Goal: Check status: Check status

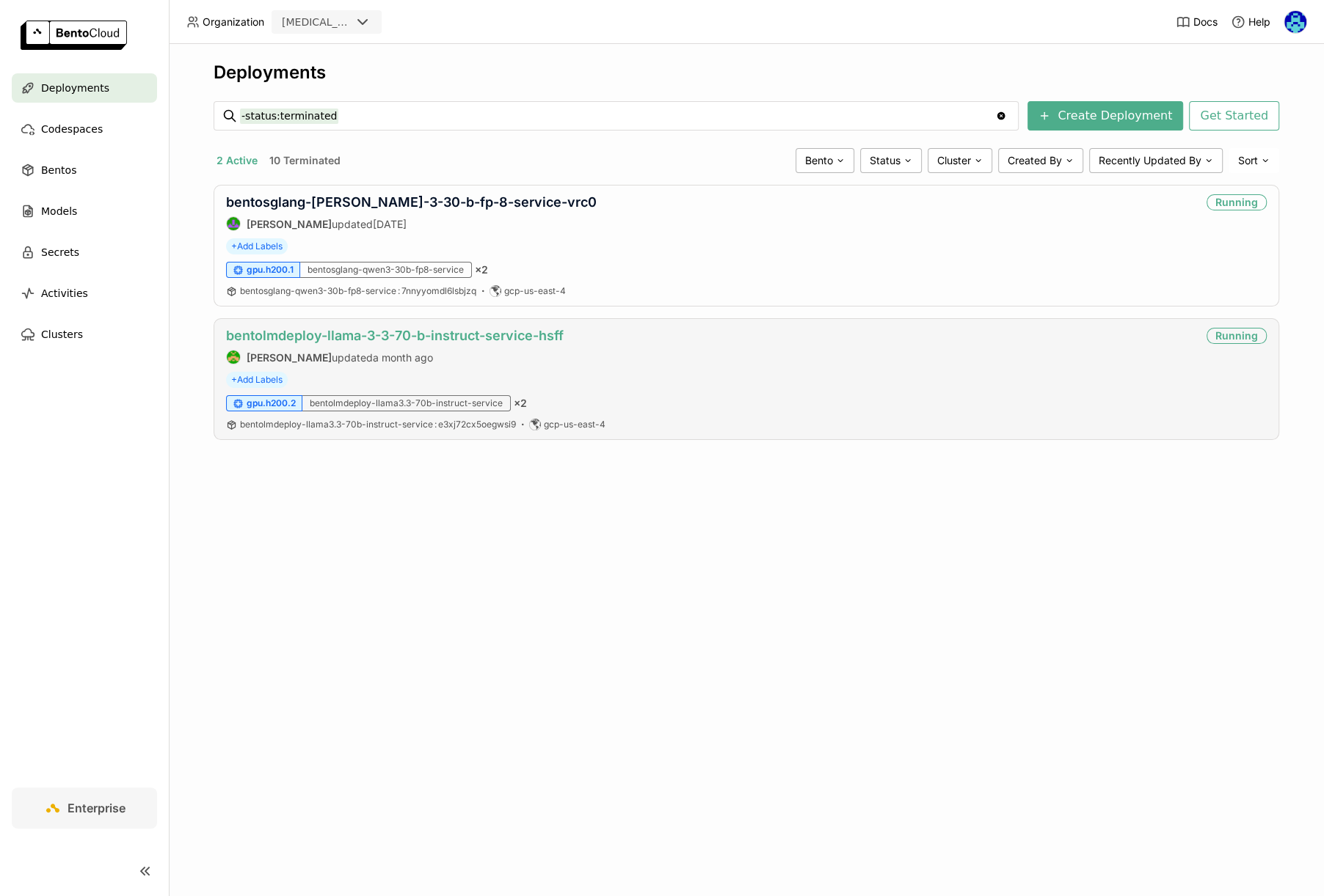
click at [516, 332] on link "bentolmdeploy-llama-3-3-70-b-instruct-service-hsff" at bounding box center [395, 335] width 337 height 15
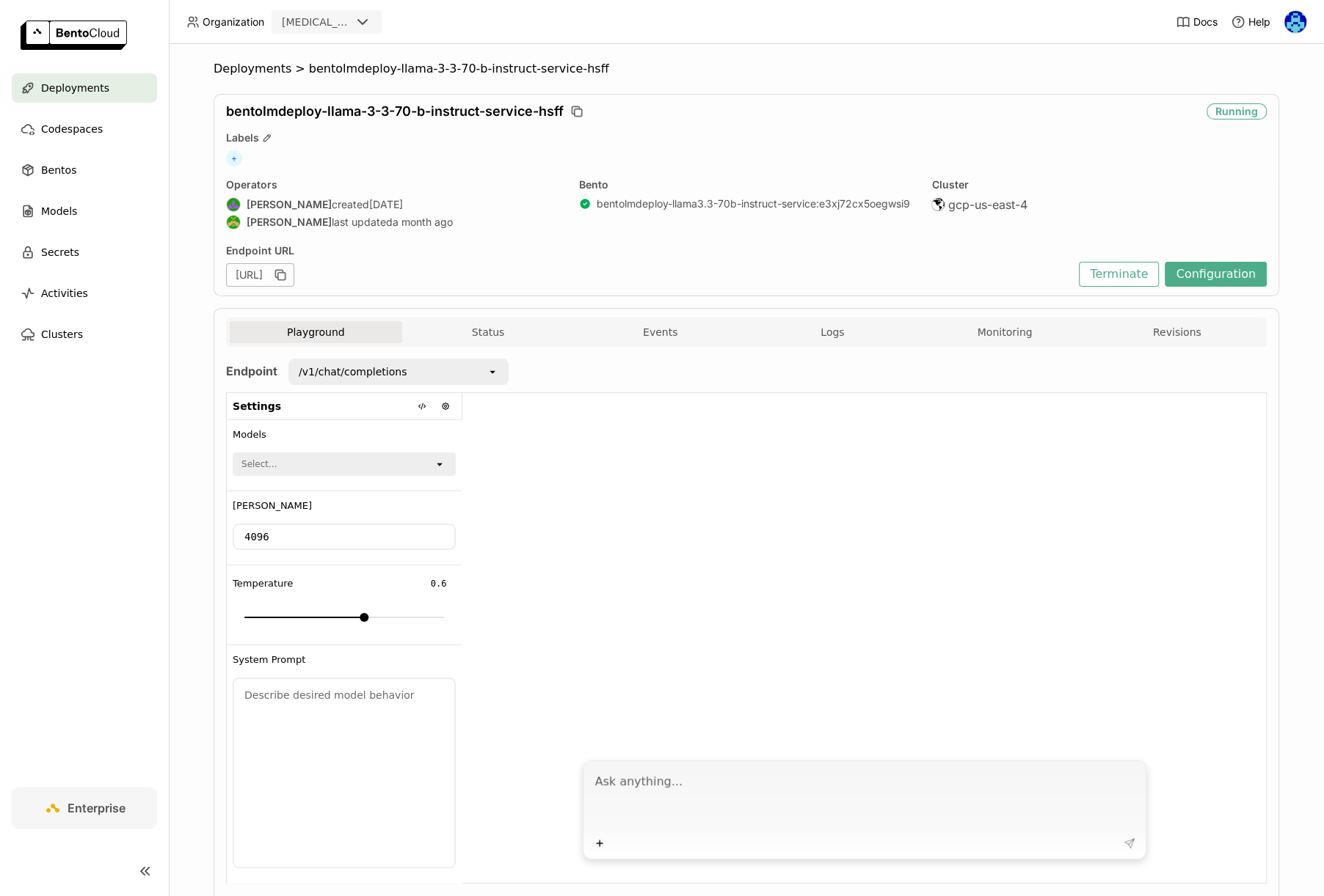
scroll to position [44, 0]
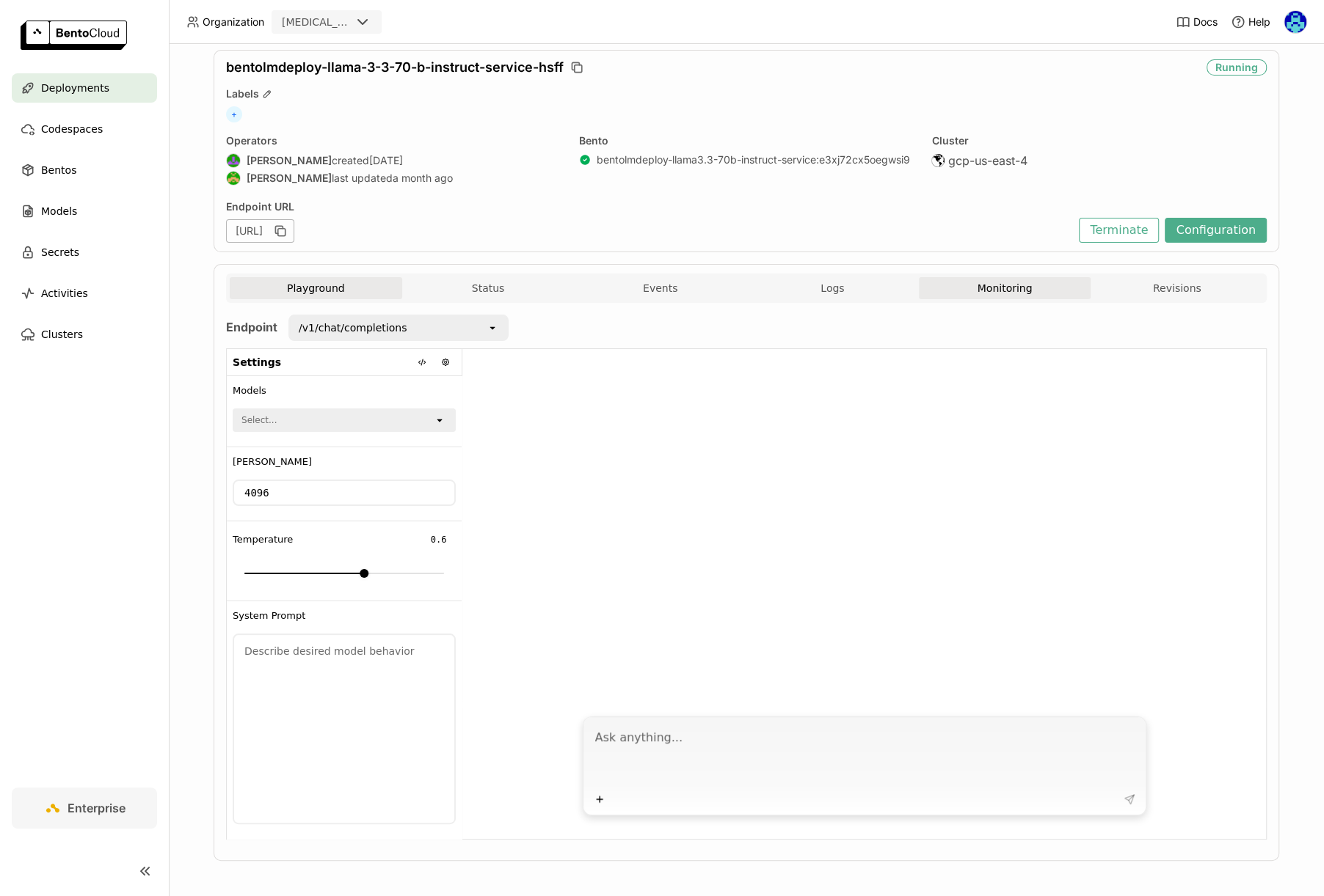
click at [991, 291] on button "Monitoring" at bounding box center [1004, 288] width 173 height 22
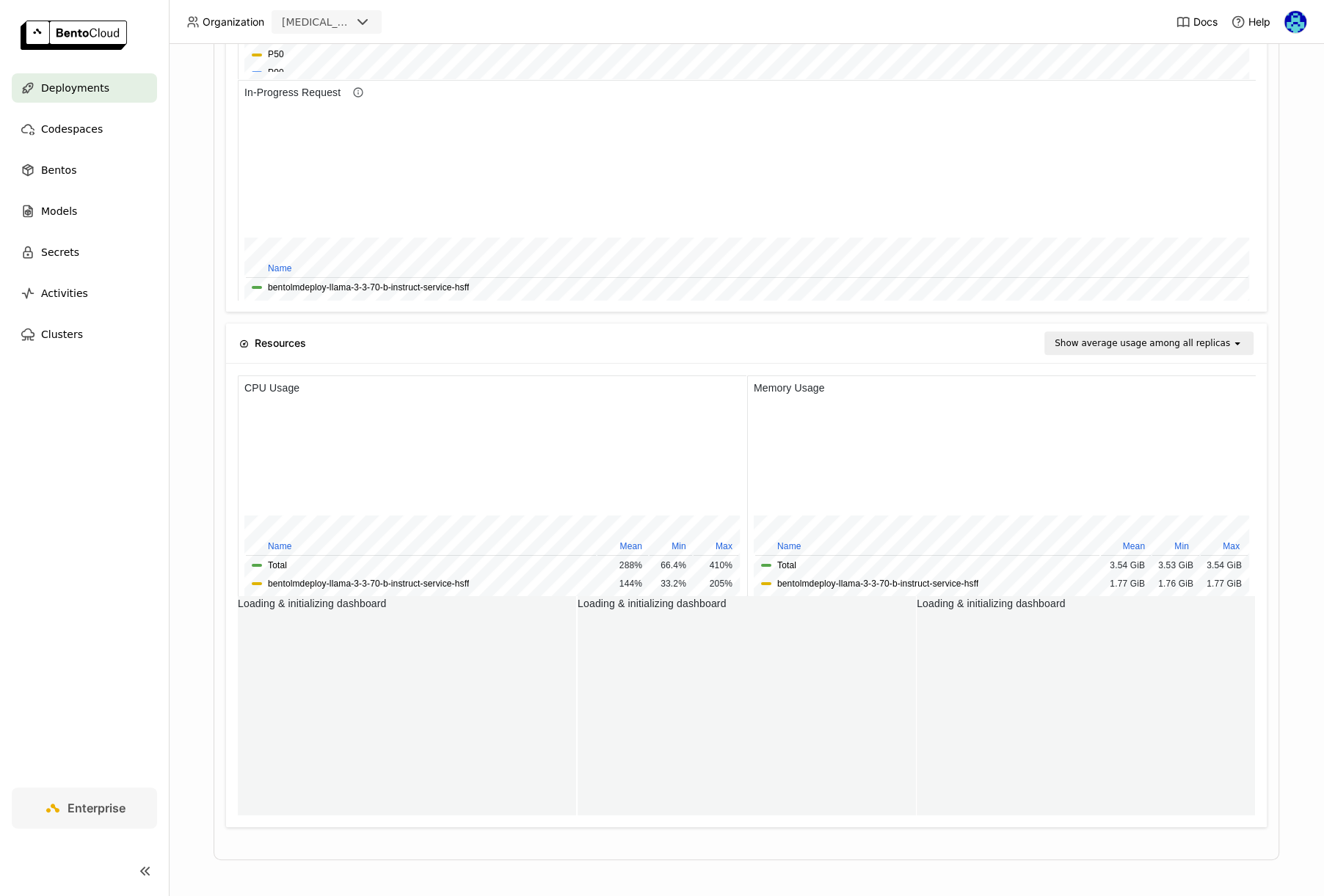
scroll to position [220, 1017]
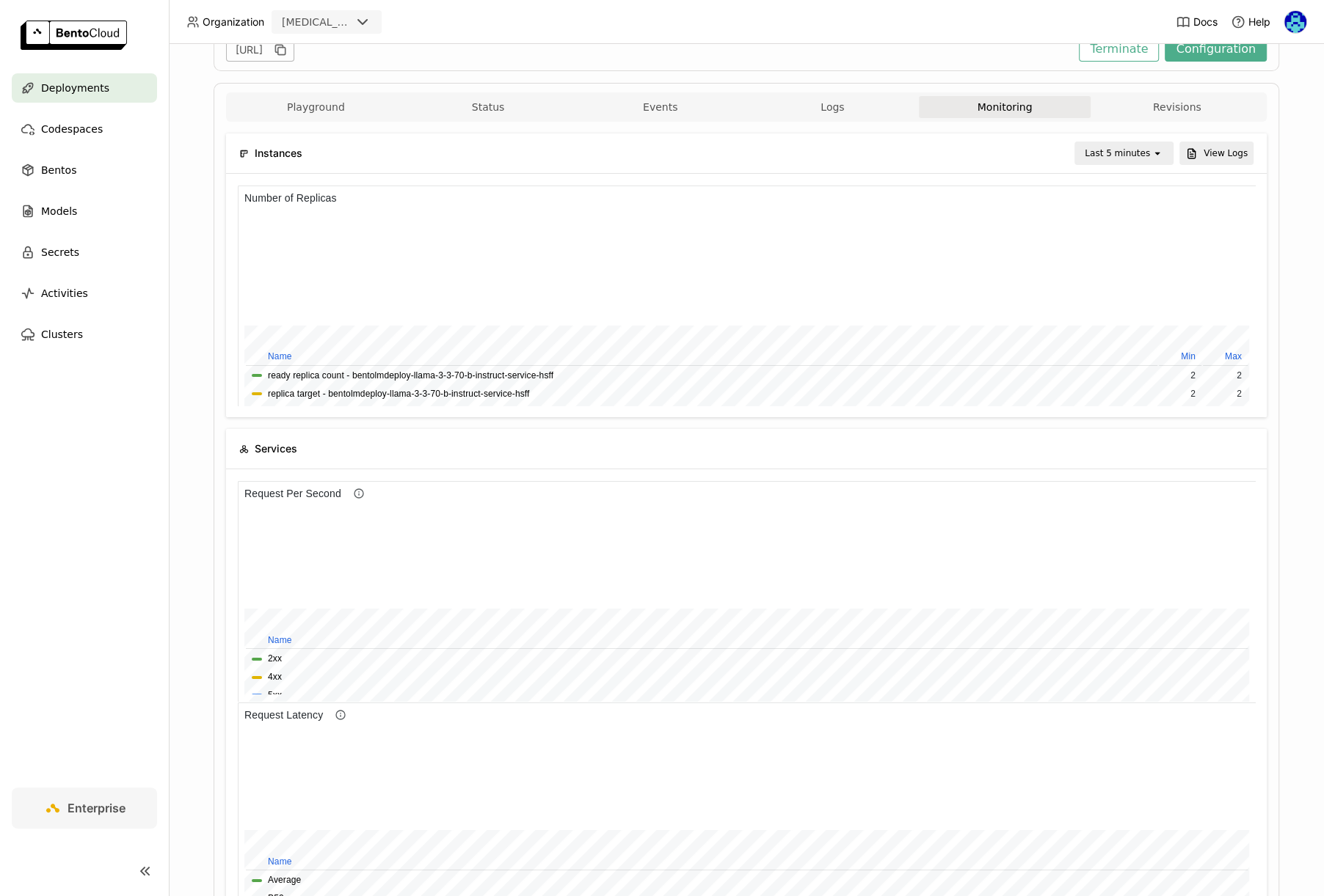
click at [1127, 146] on div "Last 5 minutes" at bounding box center [1117, 153] width 65 height 15
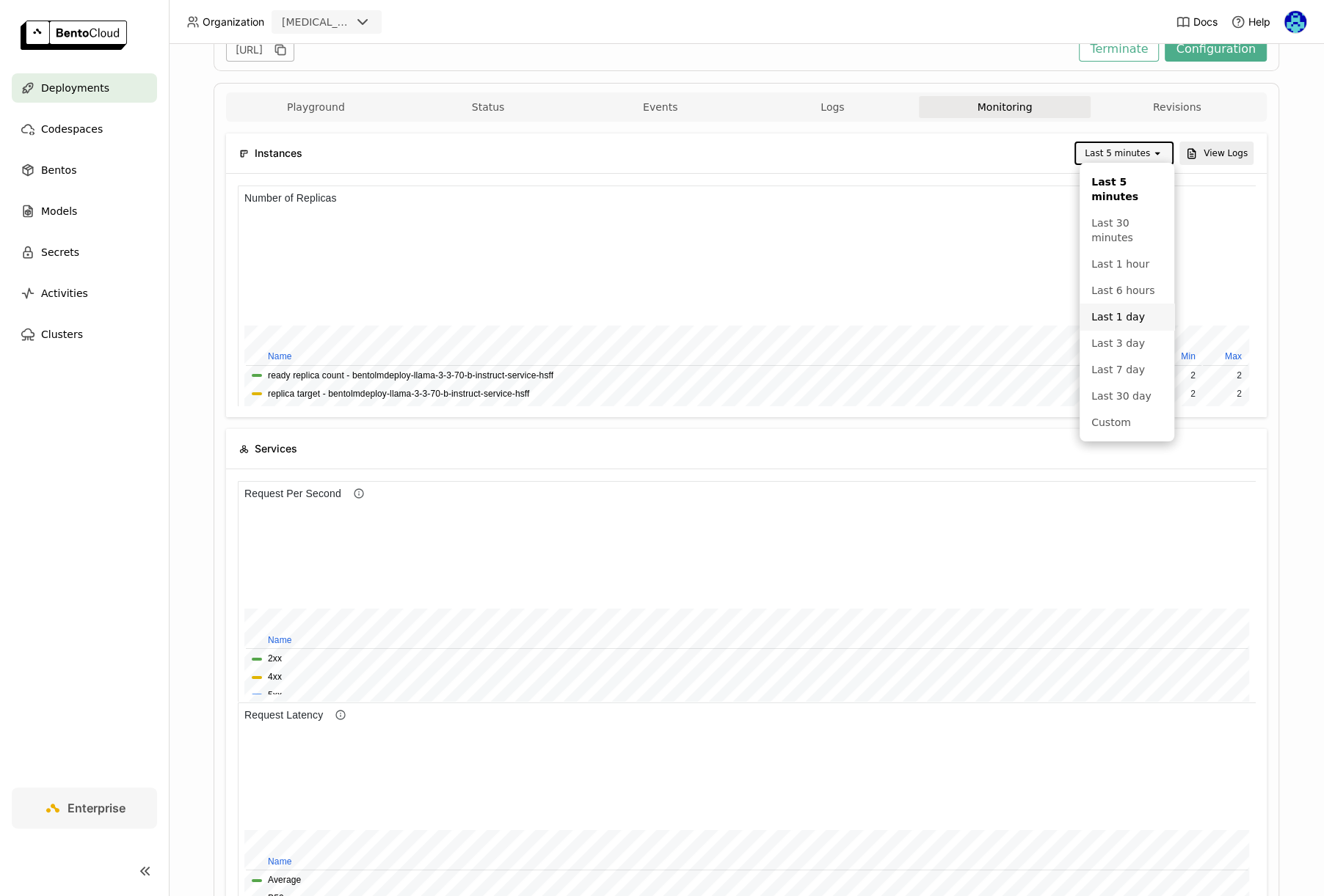
click at [1128, 319] on div "Last 1 day" at bounding box center [1127, 317] width 71 height 15
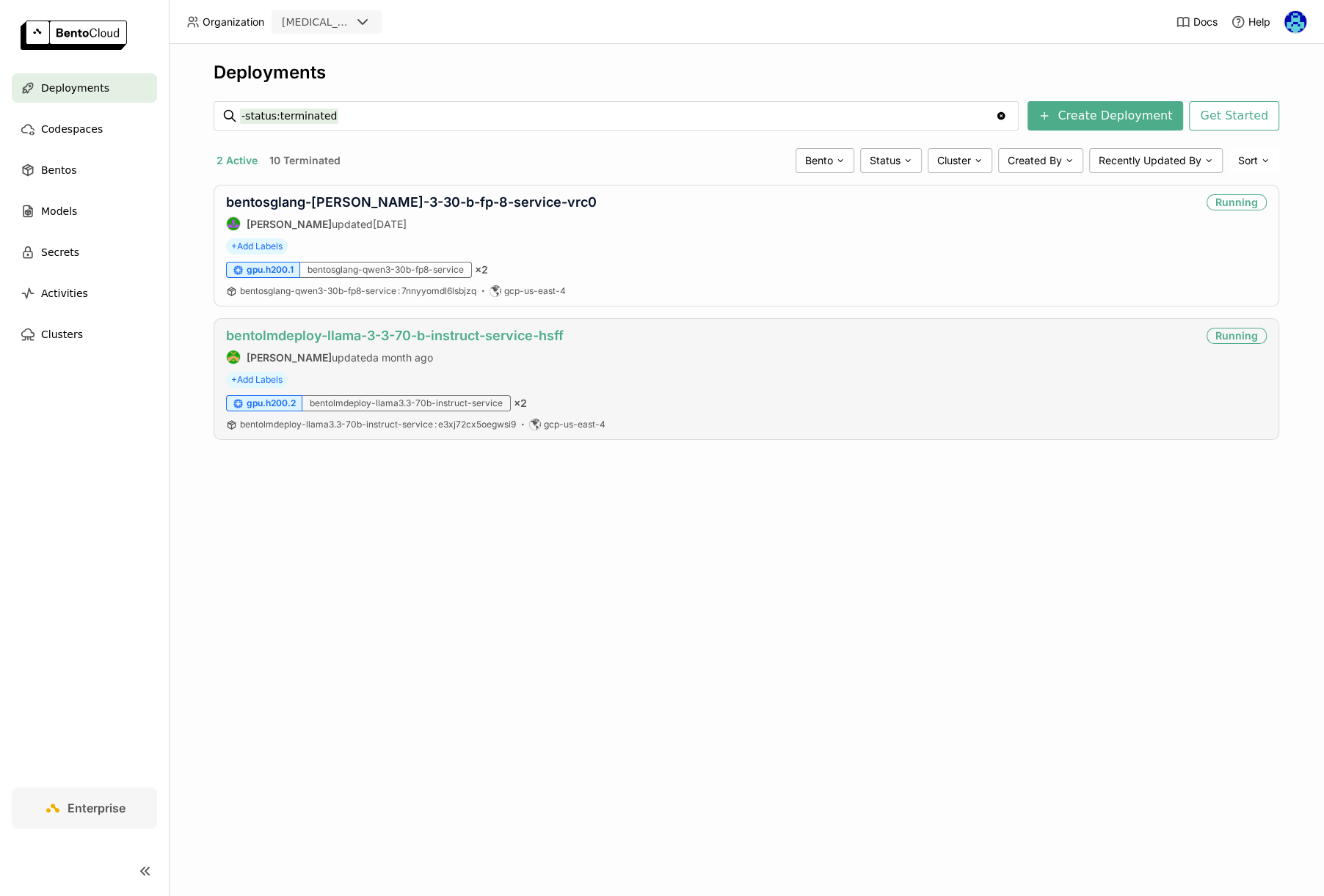
click at [551, 330] on link "bentolmdeploy-llama-3-3-70-b-instruct-service-hsff" at bounding box center [395, 335] width 337 height 15
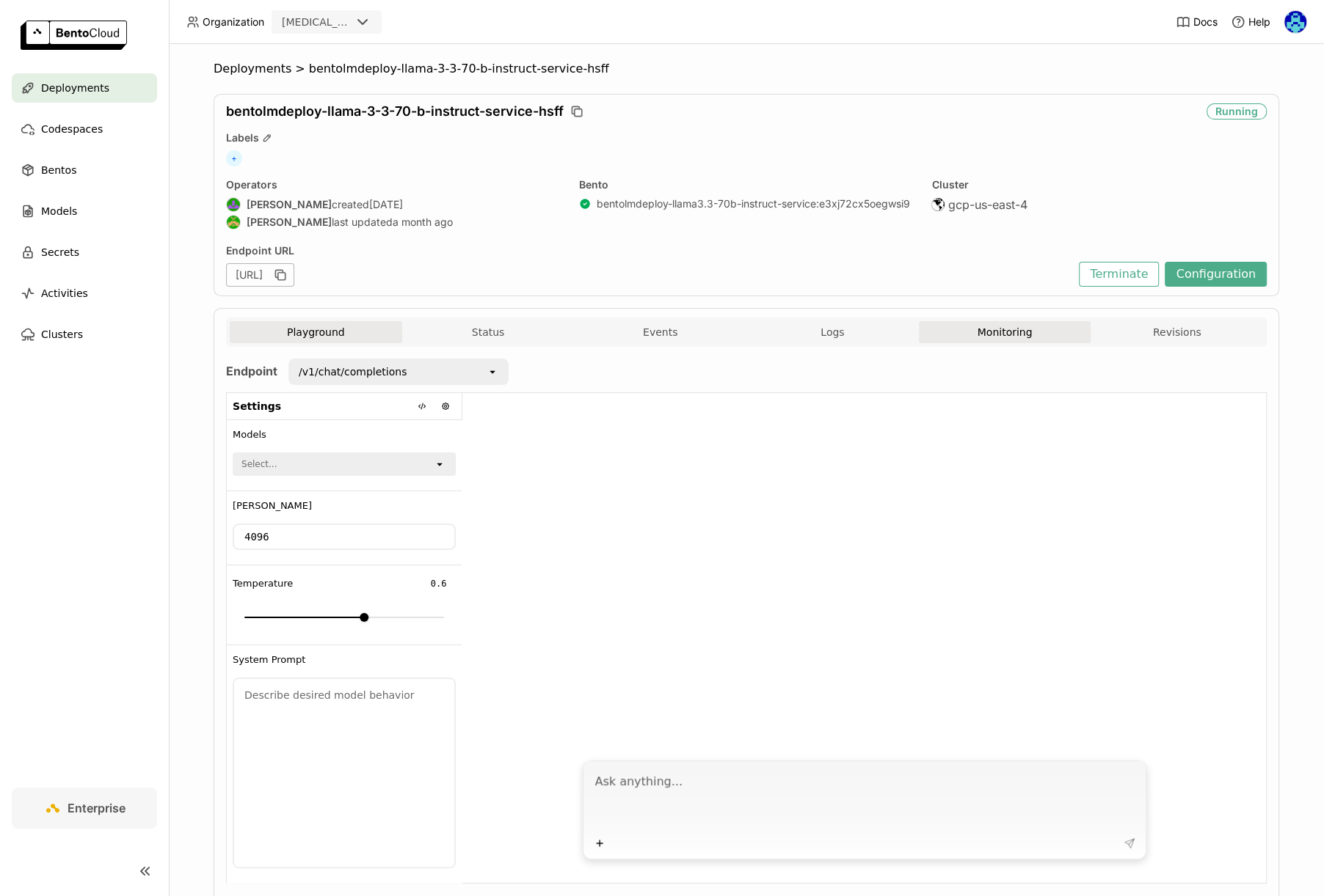
click at [1019, 329] on button "Monitoring" at bounding box center [1004, 332] width 173 height 22
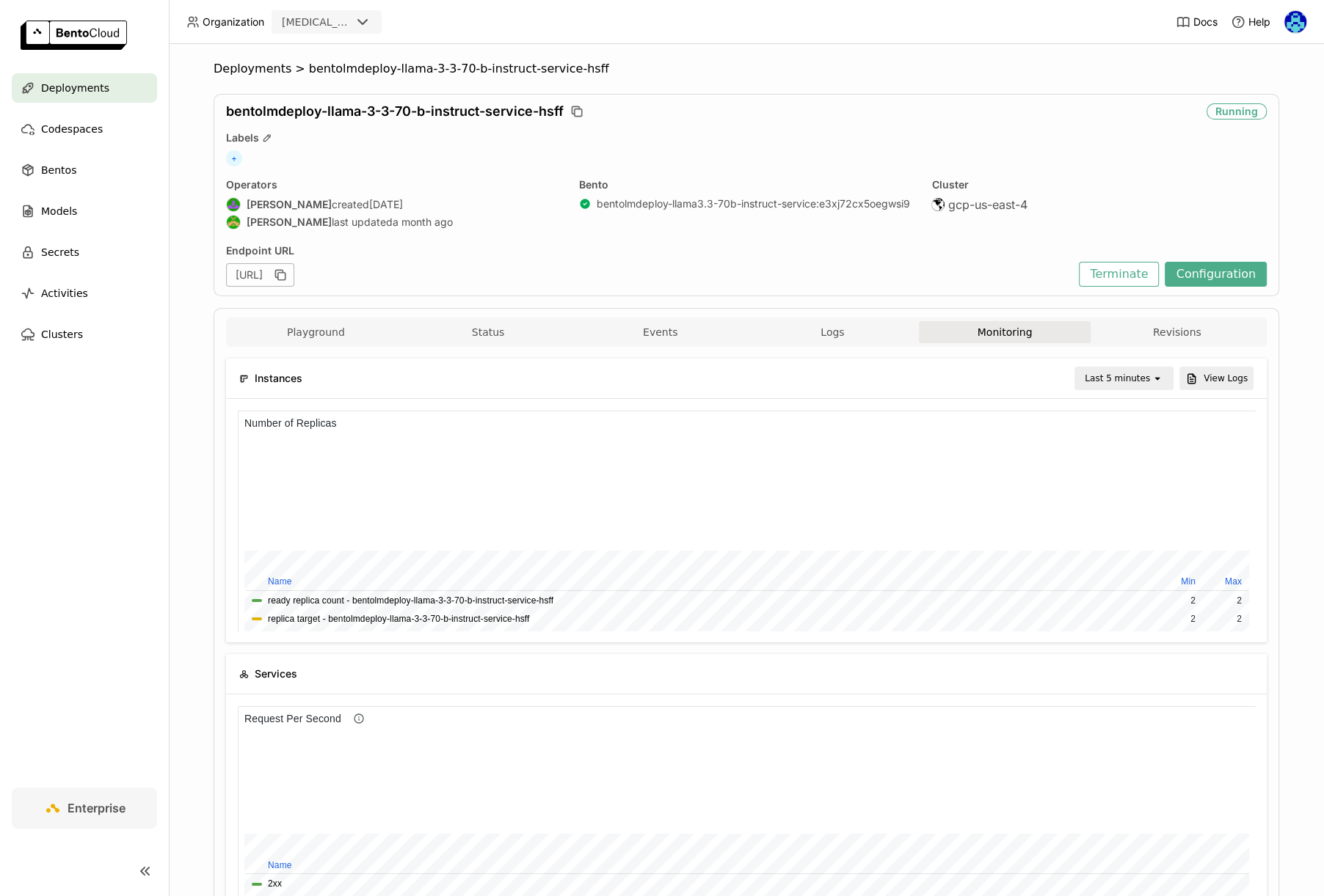
scroll to position [1, 1]
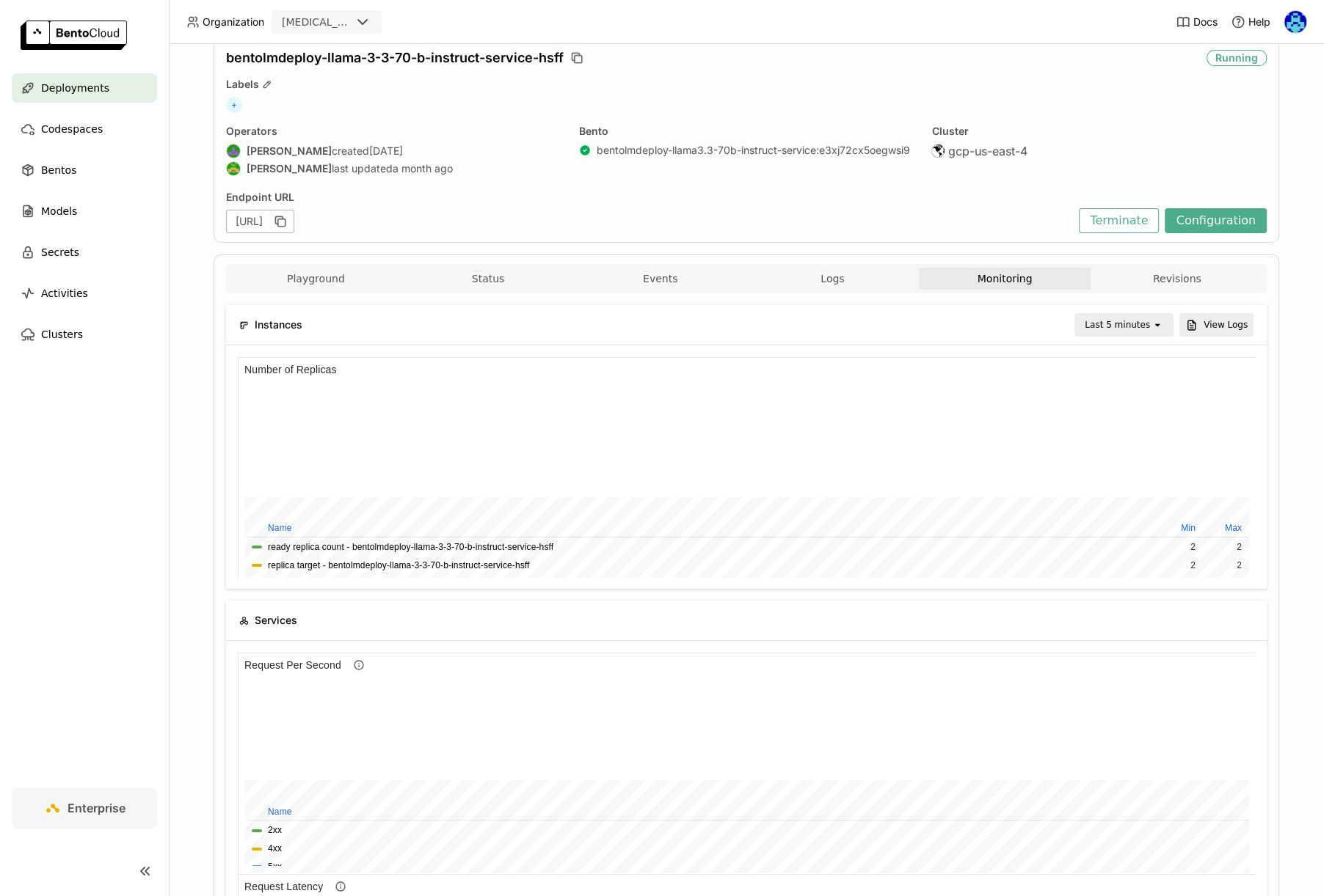
click at [1127, 319] on div "Last 5 minutes" at bounding box center [1117, 325] width 65 height 15
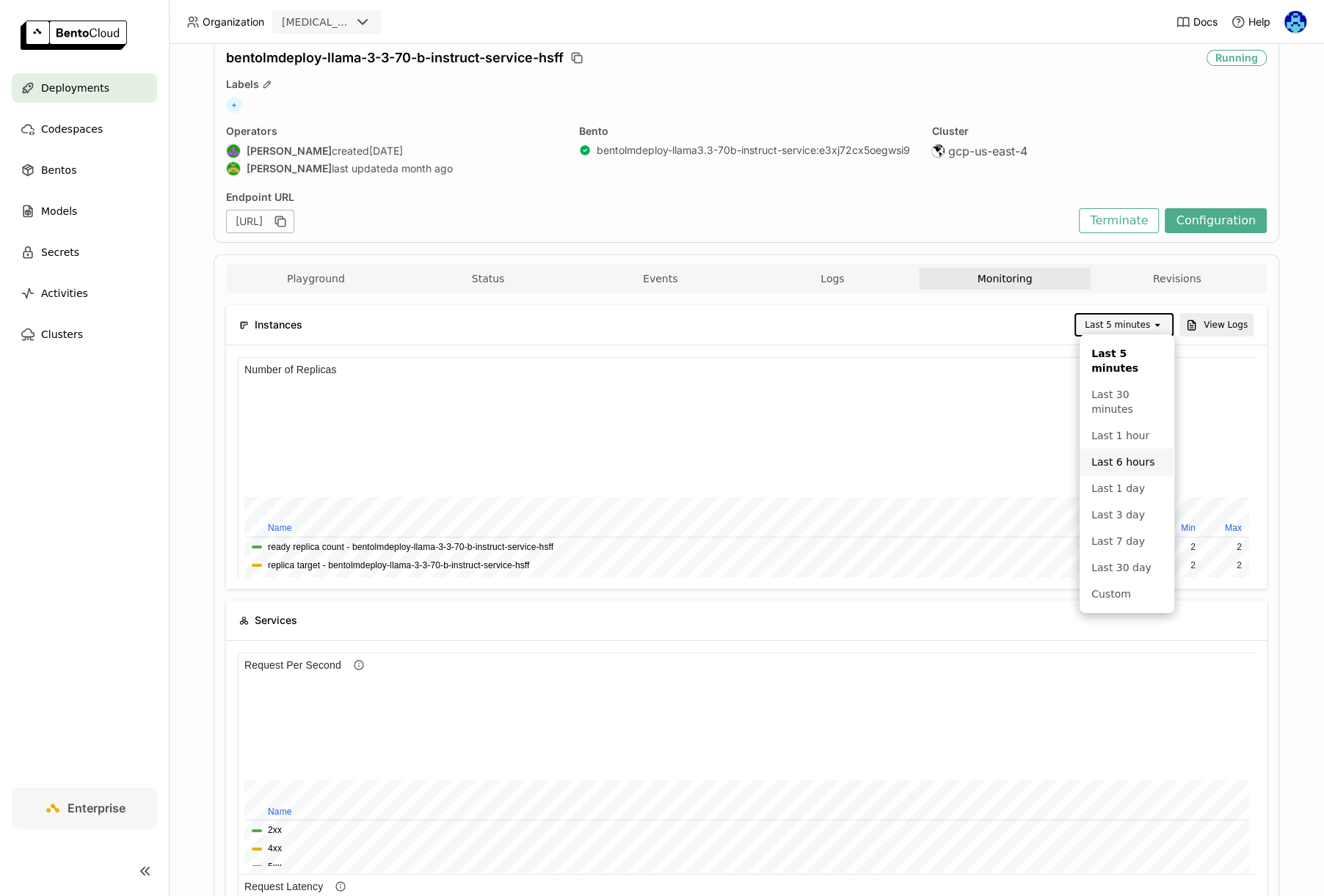
click at [1121, 469] on li "Last 6 hours" at bounding box center [1126, 462] width 95 height 27
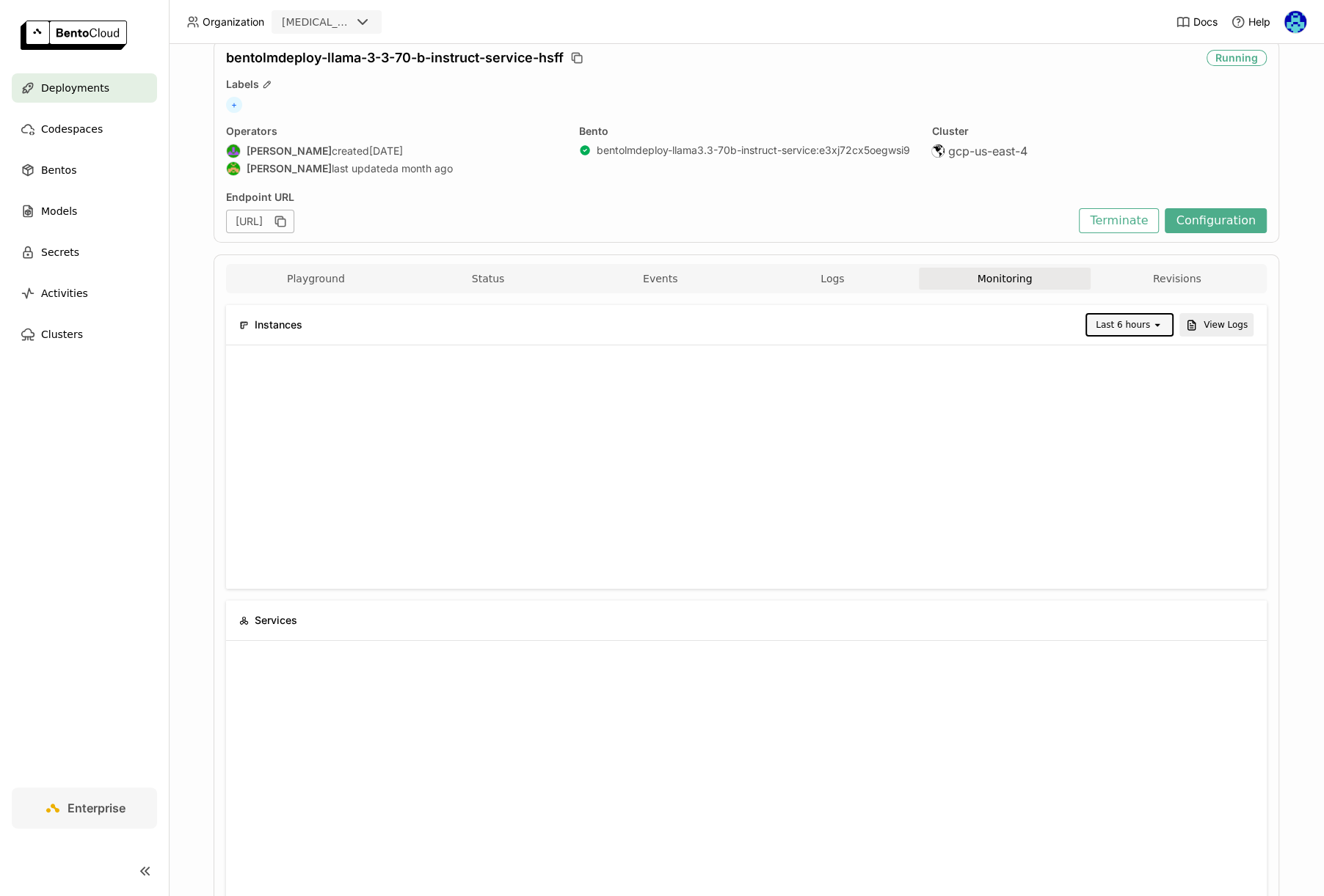
click at [1146, 319] on div "Last 6 hours" at bounding box center [1122, 325] width 54 height 15
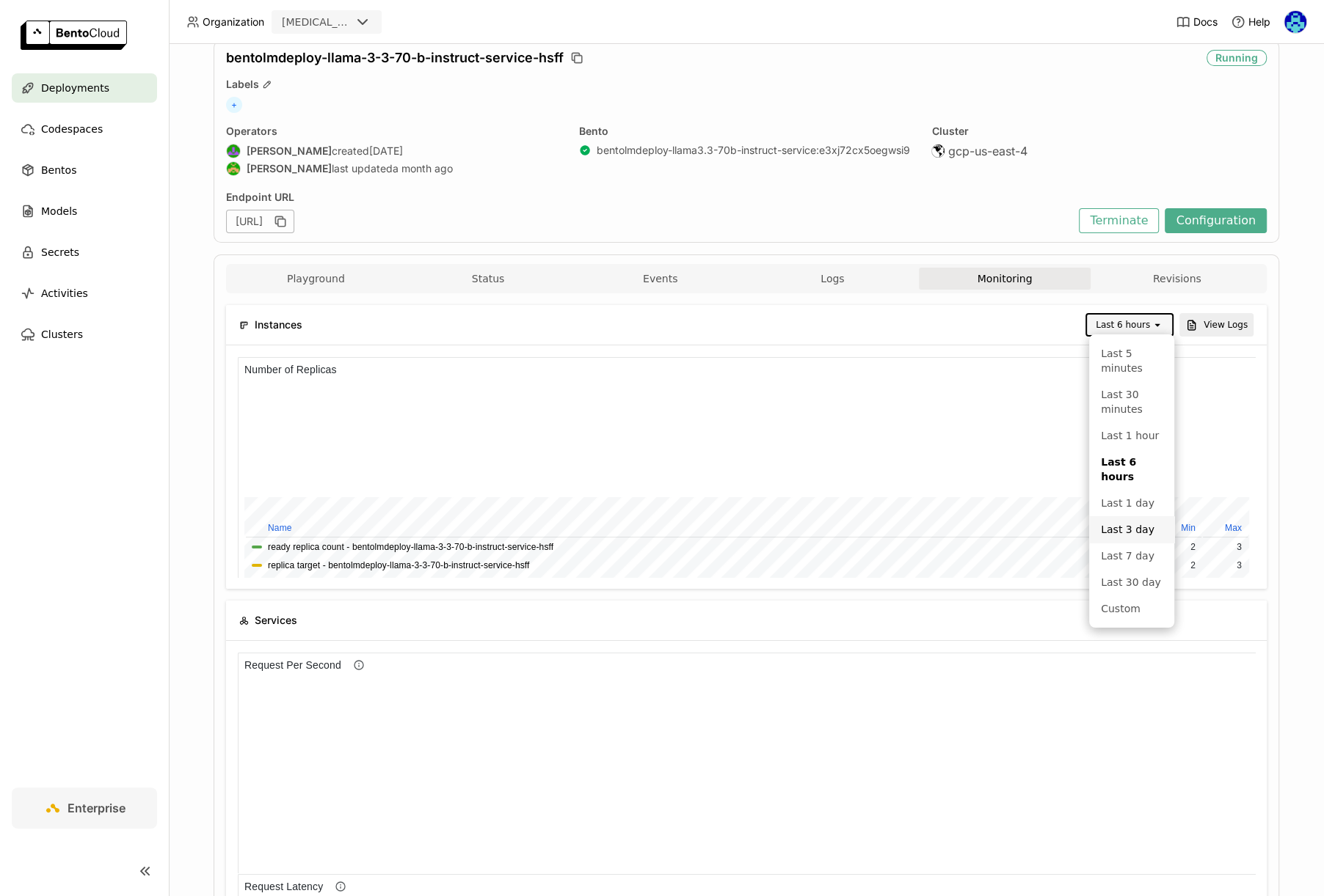
click at [1138, 528] on div "Last 3 day" at bounding box center [1132, 529] width 62 height 15
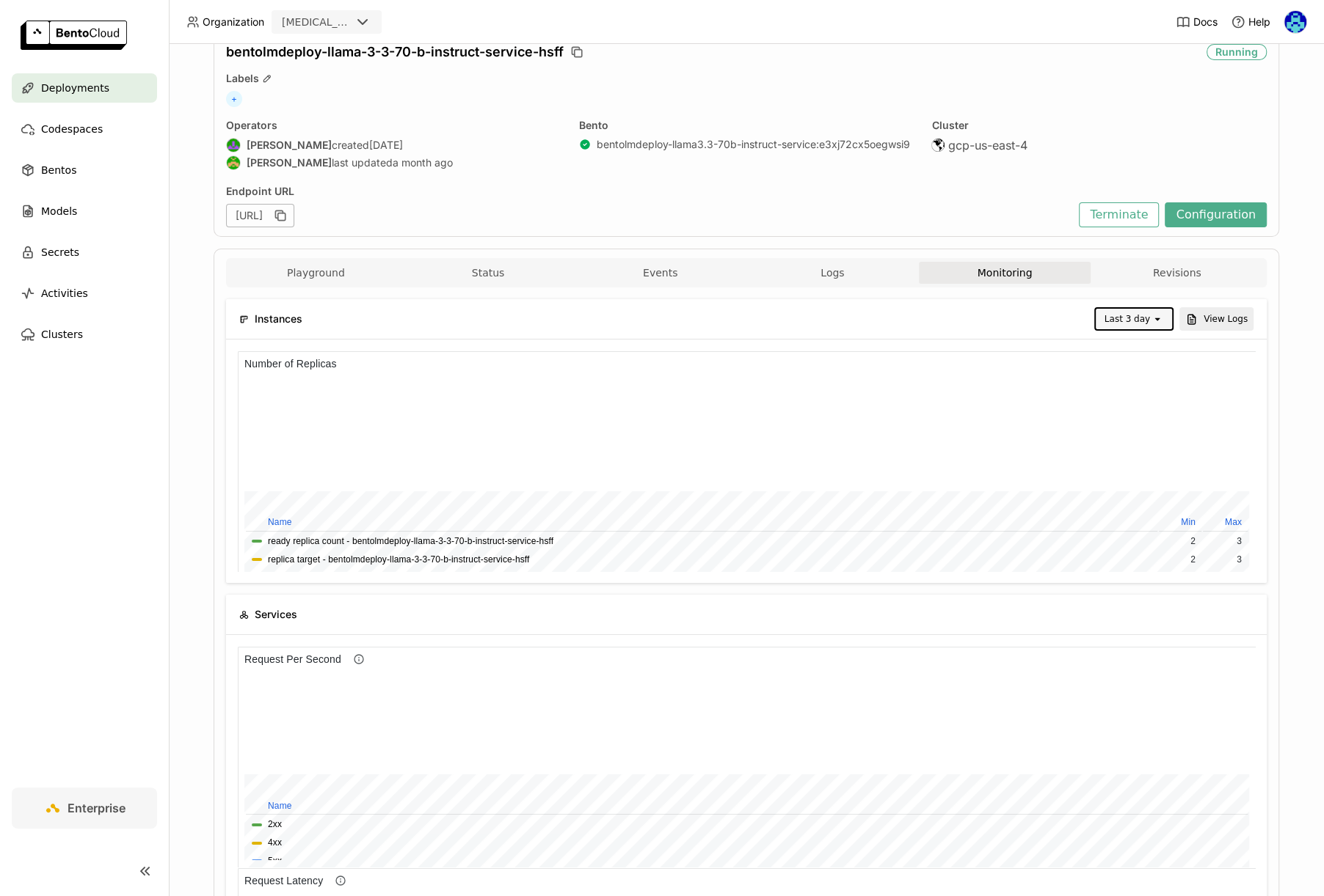
click at [1134, 320] on div "Last 3 day" at bounding box center [1127, 319] width 45 height 15
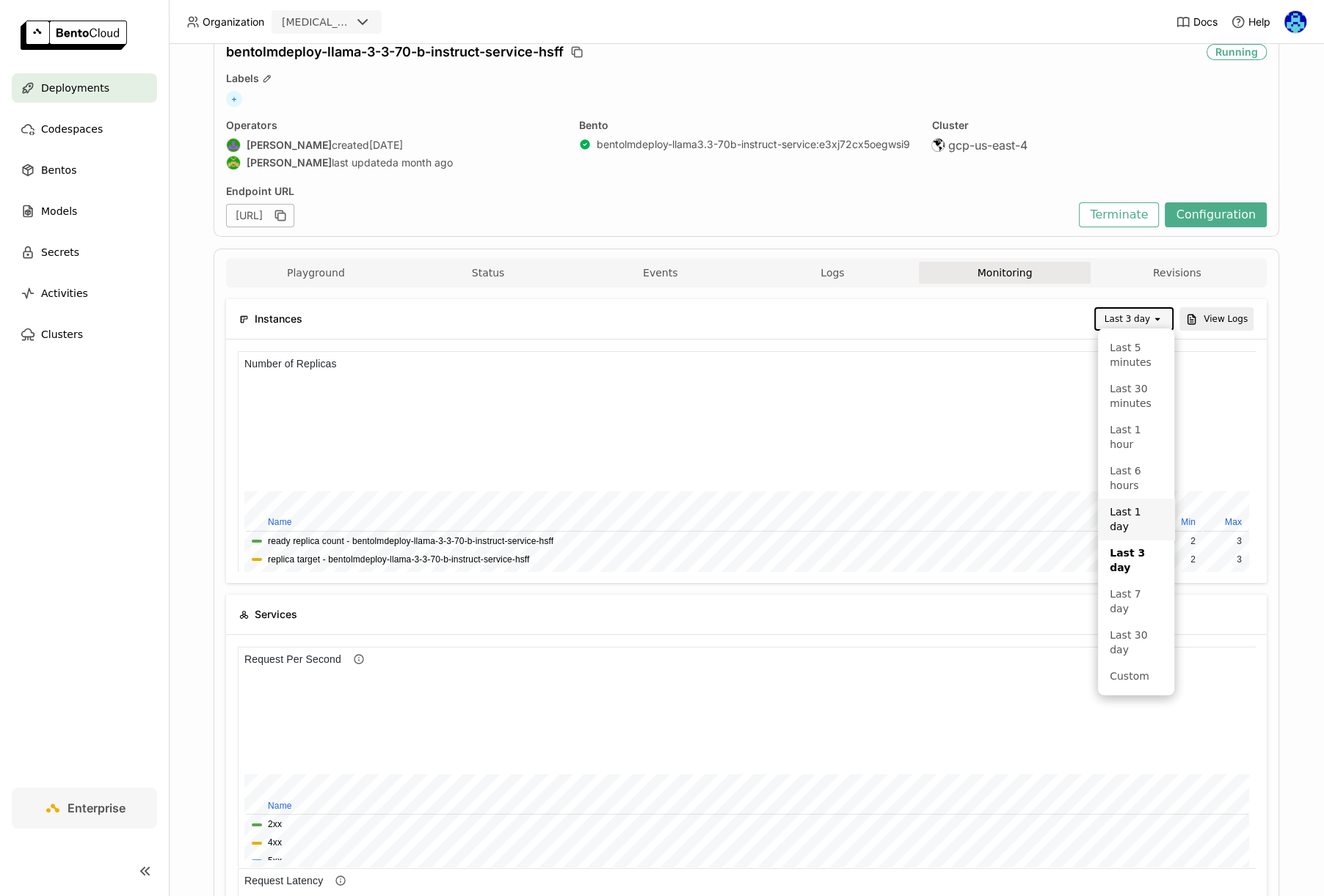
click at [1126, 504] on div "Last 1 day" at bounding box center [1136, 519] width 53 height 29
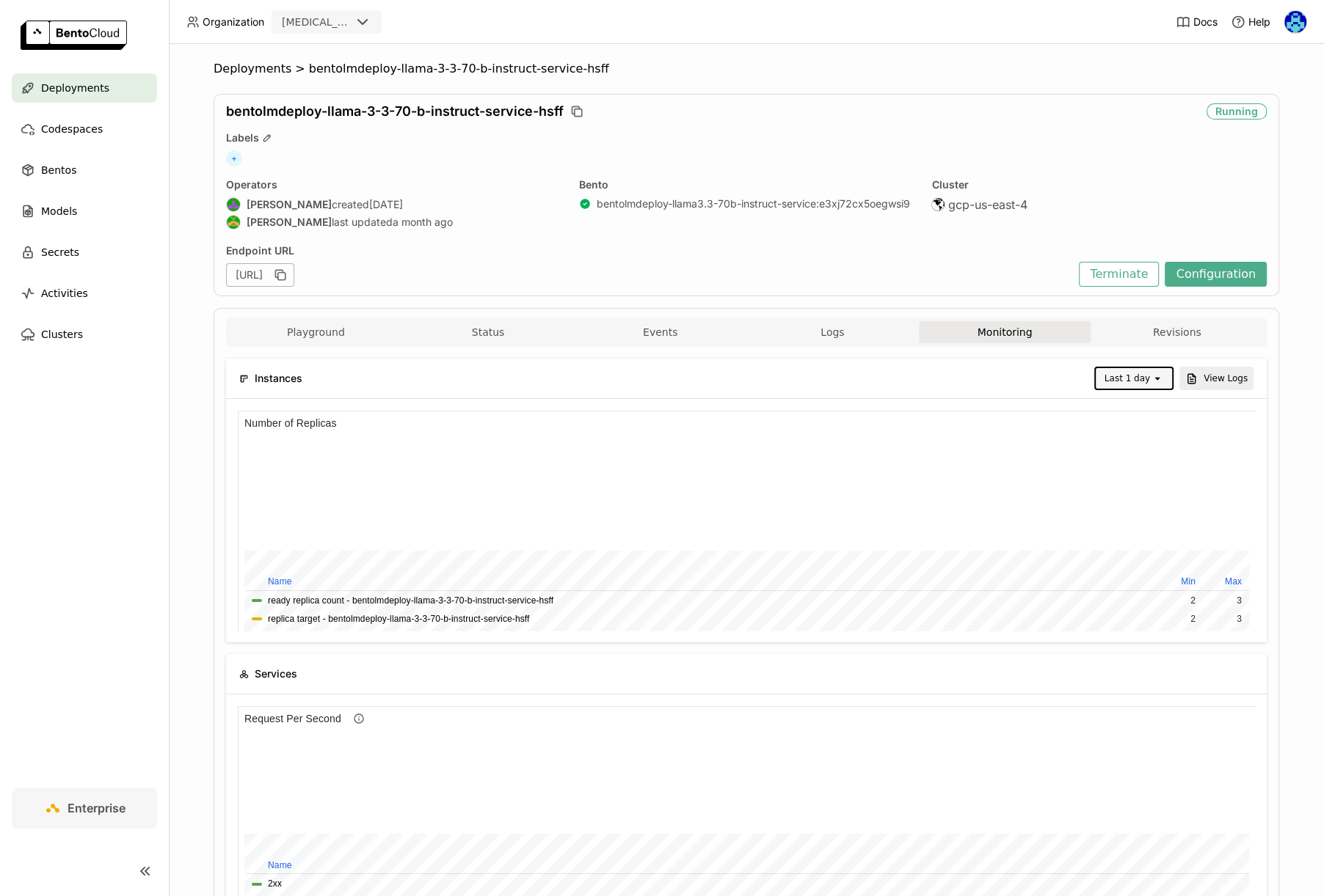
click at [1287, 241] on div "Deployments > bentolmdeploy-llama-3-3-70-b-instruct-service-hsff bentolmdeploy-…" at bounding box center [746, 469] width 1155 height 852
click at [265, 68] on span "Deployments" at bounding box center [252, 69] width 78 height 15
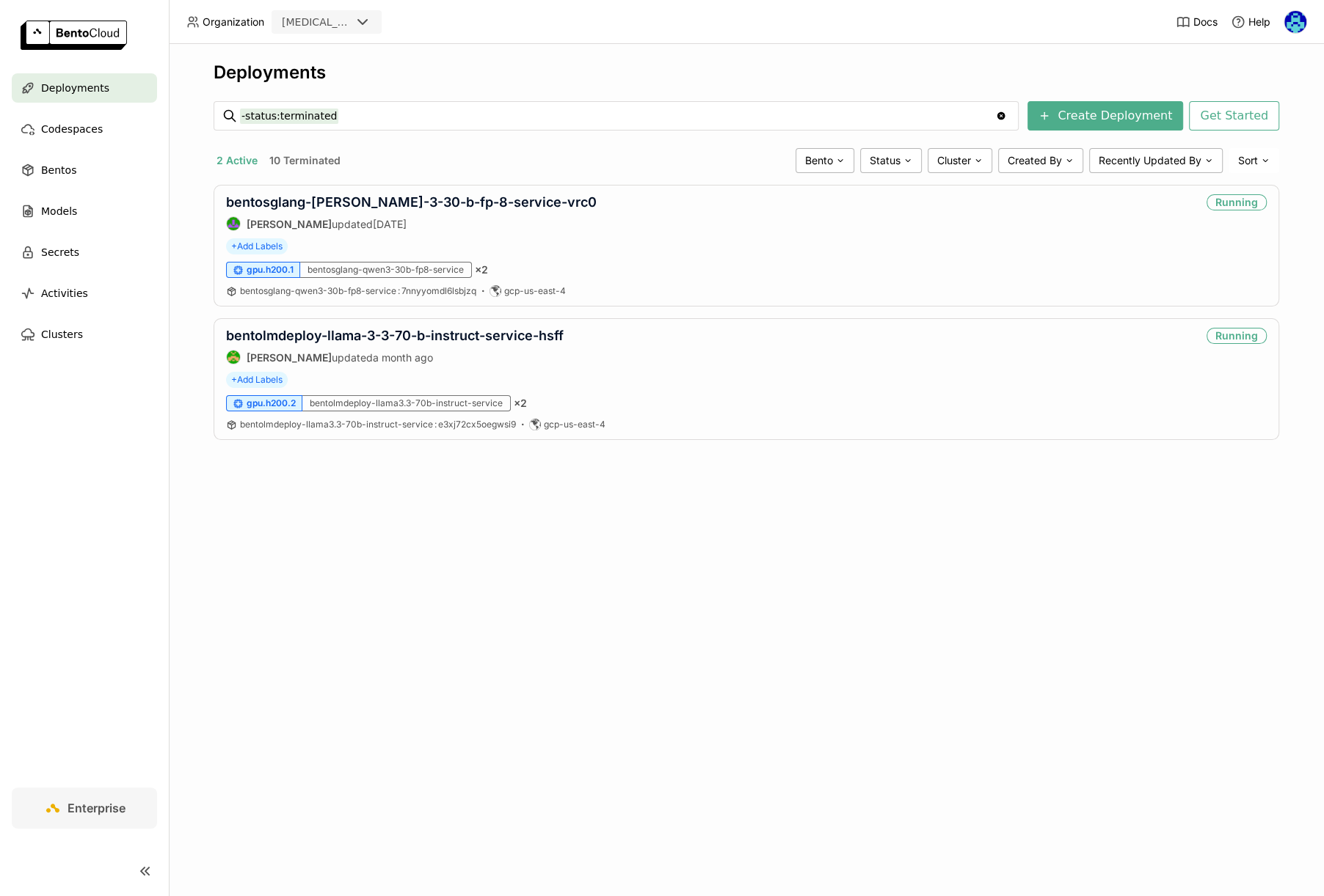
click at [815, 614] on div "Deployments -status:terminated -status:terminated Clear value Create Deployment…" at bounding box center [746, 469] width 1155 height 852
click at [644, 132] on div "Deployments -status:terminated -status:terminated Clear value Create Deployment…" at bounding box center [746, 262] width 1065 height 401
click at [797, 542] on div "Deployments -status:terminated -status:terminated Clear value Create Deployment…" at bounding box center [746, 469] width 1155 height 852
click at [598, 81] on div "Deployments" at bounding box center [746, 72] width 1065 height 22
click at [431, 205] on link "bentosglang-[PERSON_NAME]-3-30-b-fp-8-service-vrc0" at bounding box center [411, 202] width 371 height 15
